Goal: Download file/media

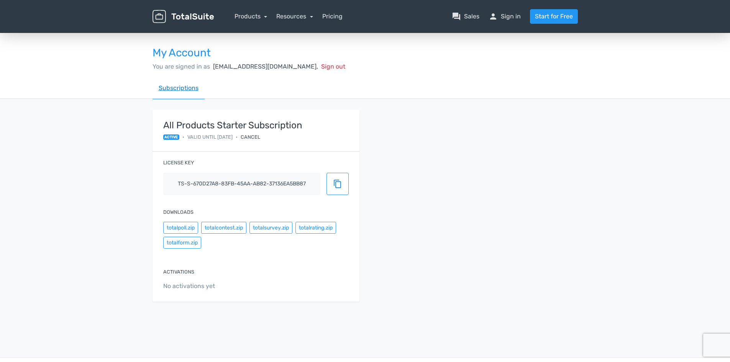
click at [184, 89] on link "Subscriptions" at bounding box center [179, 88] width 52 height 22
click at [173, 89] on link "Subscriptions" at bounding box center [179, 88] width 52 height 22
click at [268, 232] on button "totalsurvey.zip" at bounding box center [271, 228] width 43 height 12
click at [559, 20] on link "Start for Free" at bounding box center [554, 16] width 48 height 15
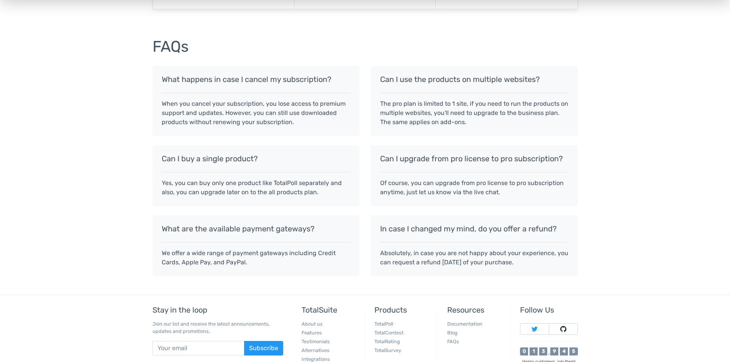
scroll to position [606, 0]
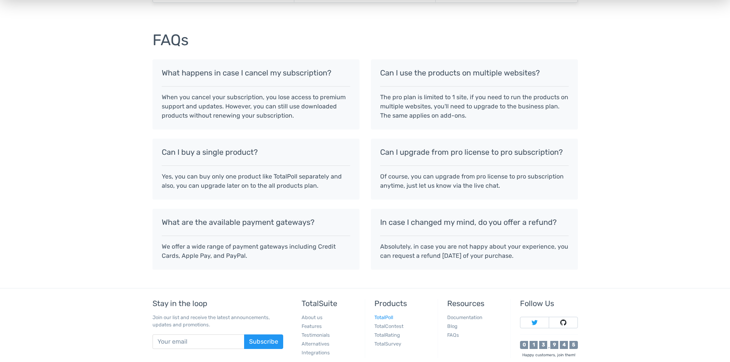
click at [388, 317] on link "TotalPoll" at bounding box center [384, 318] width 19 height 6
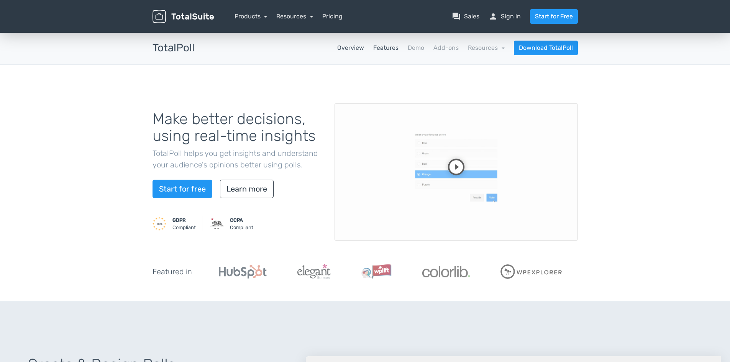
click at [387, 48] on link "Features" at bounding box center [385, 47] width 25 height 9
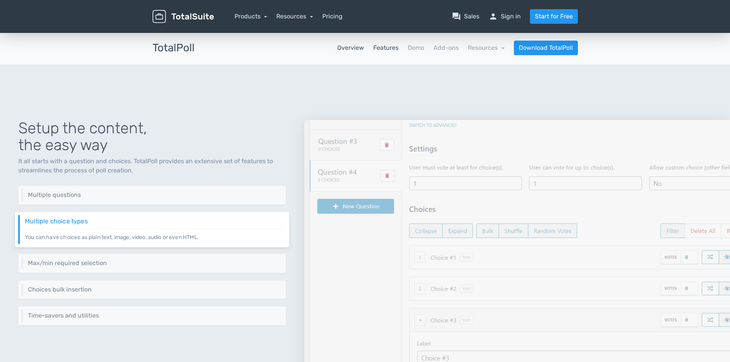
click at [348, 45] on link "Overview" at bounding box center [350, 47] width 27 height 9
